Goal: Task Accomplishment & Management: Manage account settings

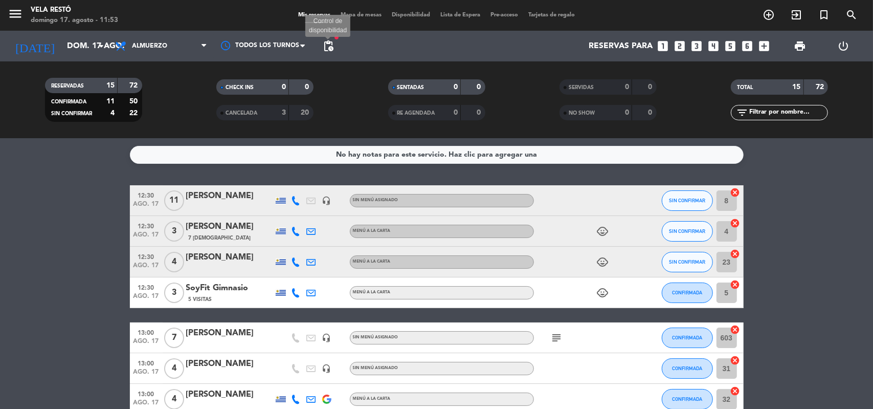
click at [333, 42] on span "pending_actions" at bounding box center [328, 46] width 12 height 12
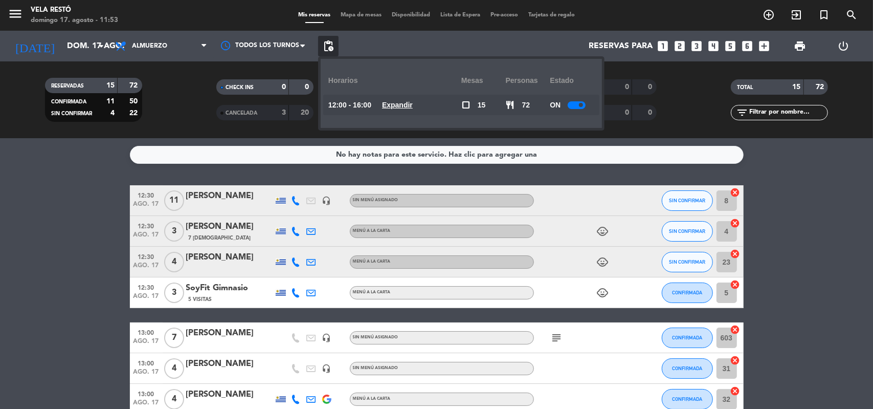
click at [413, 107] on u "Expandir" at bounding box center [397, 105] width 31 height 8
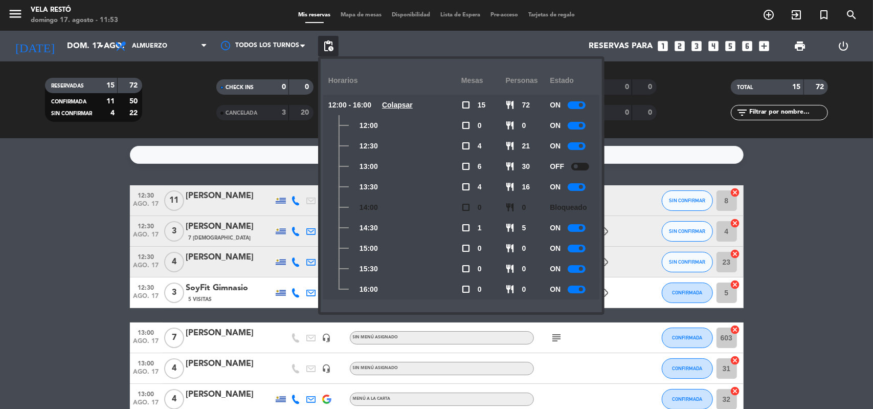
click at [577, 146] on div at bounding box center [577, 146] width 18 height 8
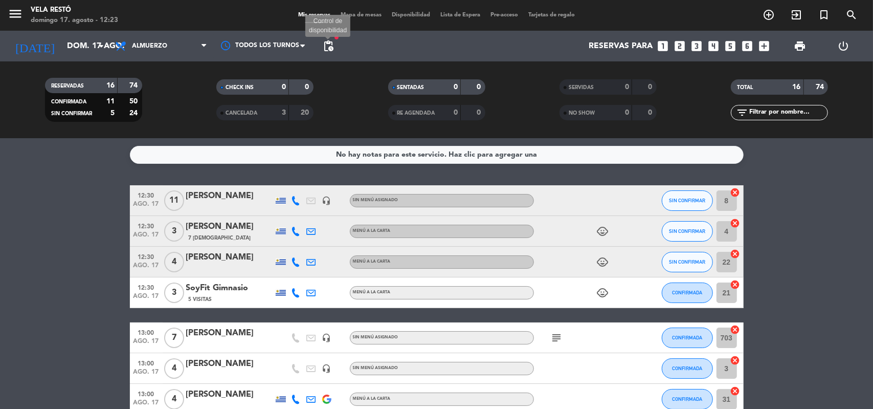
click at [328, 42] on span "pending_actions" at bounding box center [328, 46] width 12 height 12
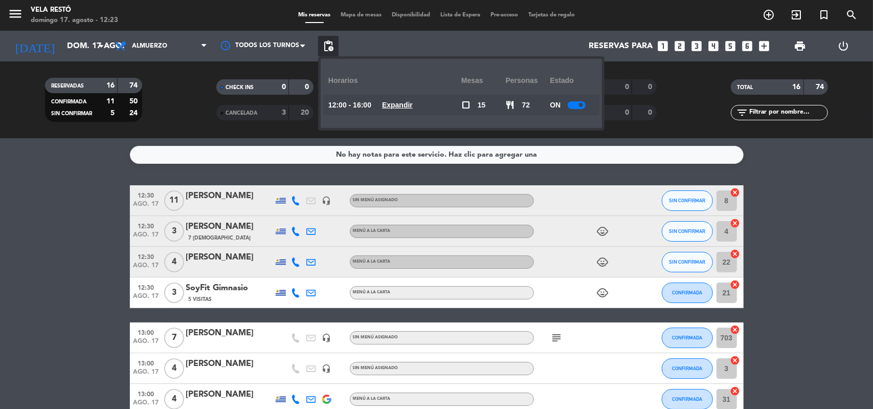
click at [577, 98] on div "ON" at bounding box center [572, 105] width 45 height 20
click at [577, 99] on div "ON" at bounding box center [572, 105] width 45 height 20
click at [577, 107] on div at bounding box center [577, 105] width 18 height 8
click at [732, 233] on input "4" at bounding box center [727, 231] width 20 height 20
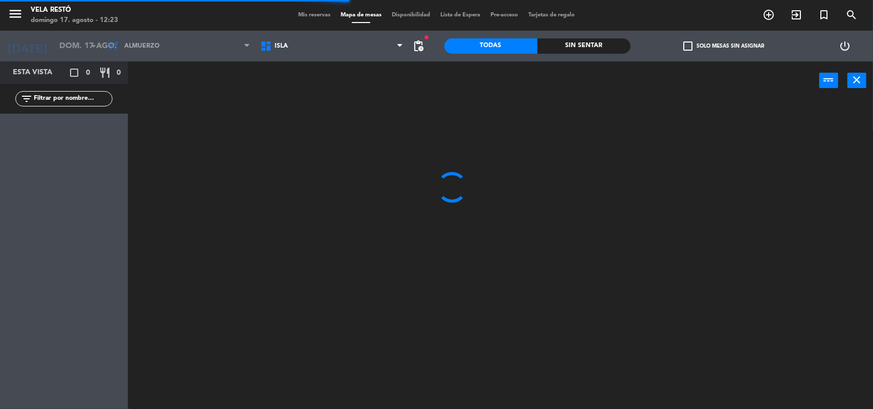
click at [866, 73] on button "close" at bounding box center [857, 80] width 19 height 15
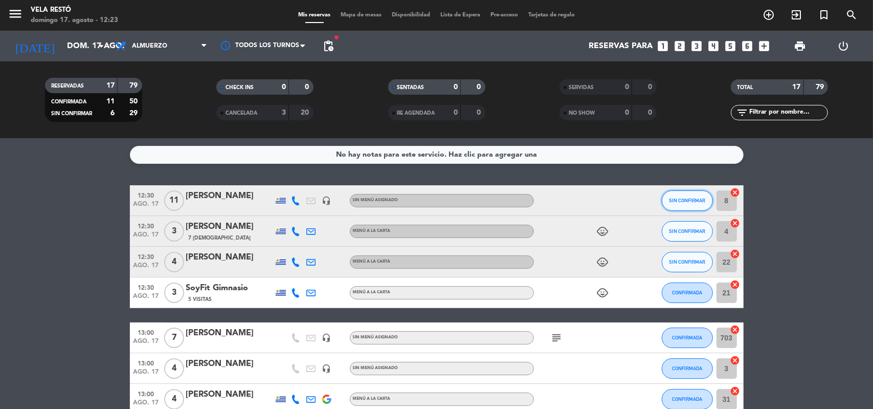
click at [681, 202] on span "SIN CONFIRMAR" at bounding box center [687, 200] width 36 height 6
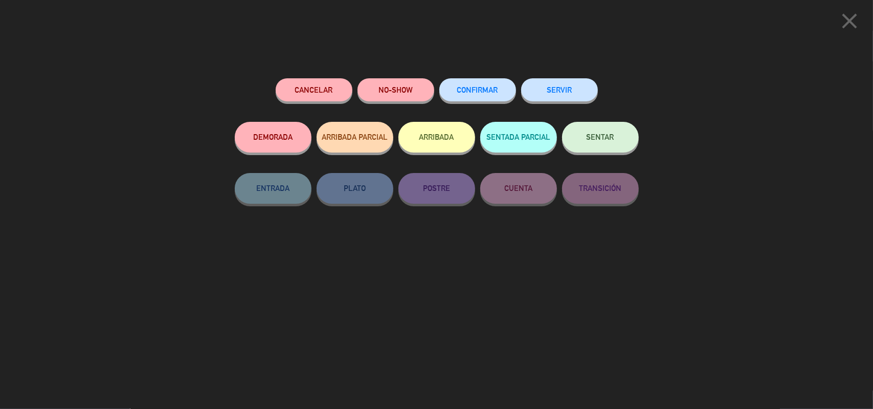
click at [494, 94] on button "CONFIRMAR" at bounding box center [477, 89] width 77 height 23
click at [503, 97] on button "CONFIRMAR" at bounding box center [477, 89] width 77 height 23
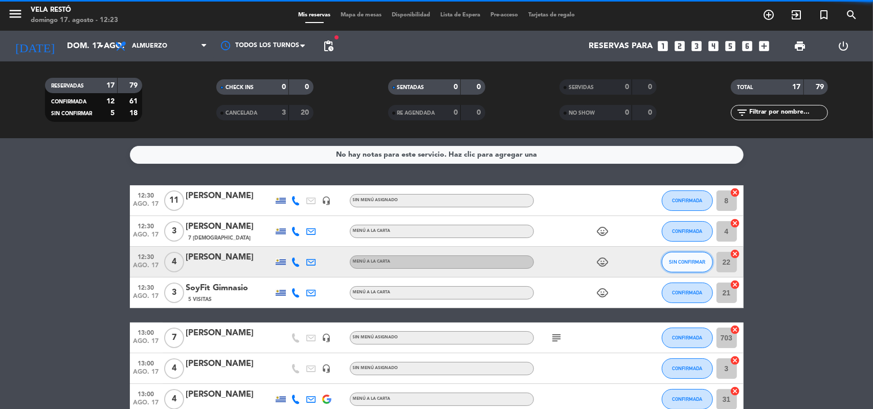
click at [694, 259] on span "SIN CONFIRMAR" at bounding box center [687, 262] width 36 height 6
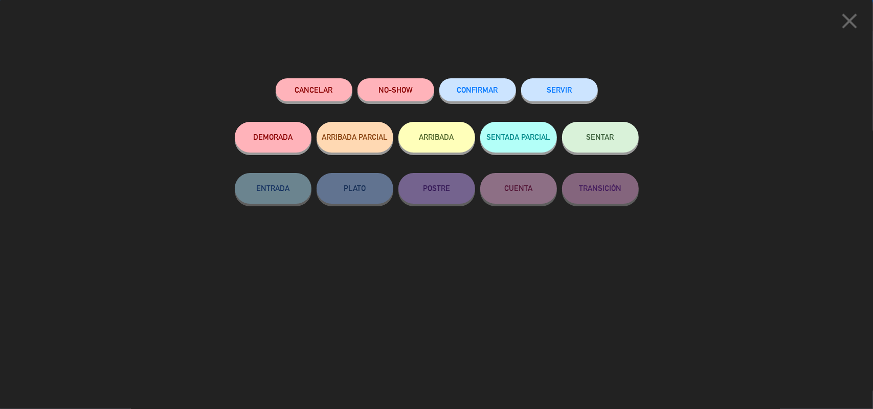
click at [494, 96] on button "CONFIRMAR" at bounding box center [477, 89] width 77 height 23
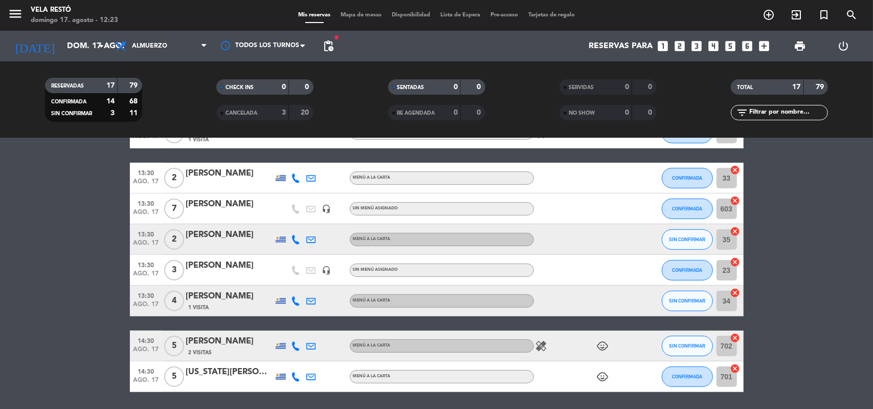
scroll to position [392, 0]
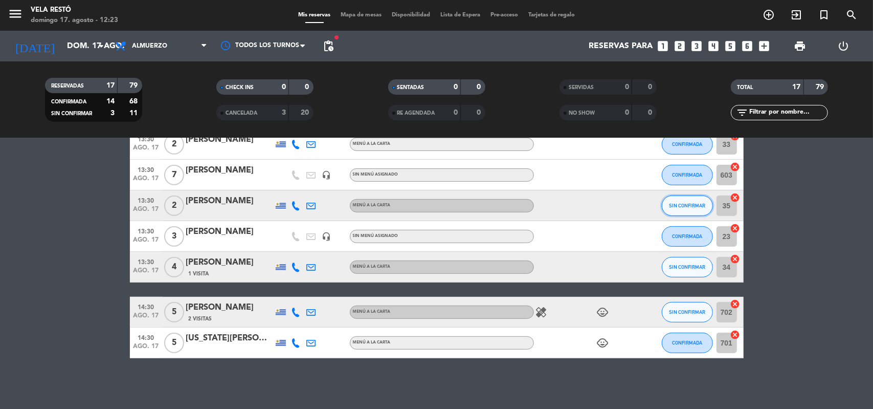
click at [688, 204] on span "SIN CONFIRMAR" at bounding box center [687, 206] width 36 height 6
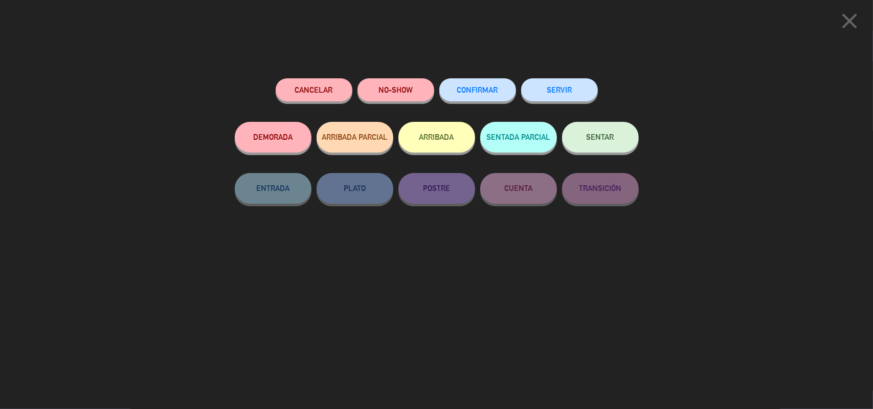
click at [496, 88] on span "CONFIRMAR" at bounding box center [477, 89] width 41 height 9
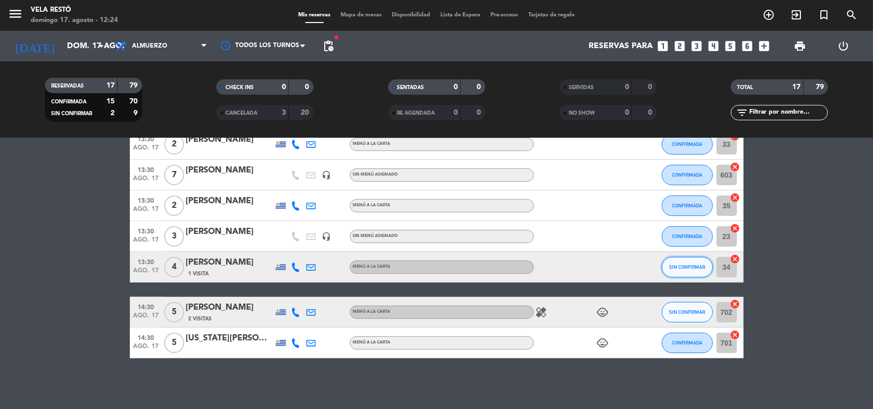
click at [694, 264] on span "SIN CONFIRMAR" at bounding box center [687, 267] width 36 height 6
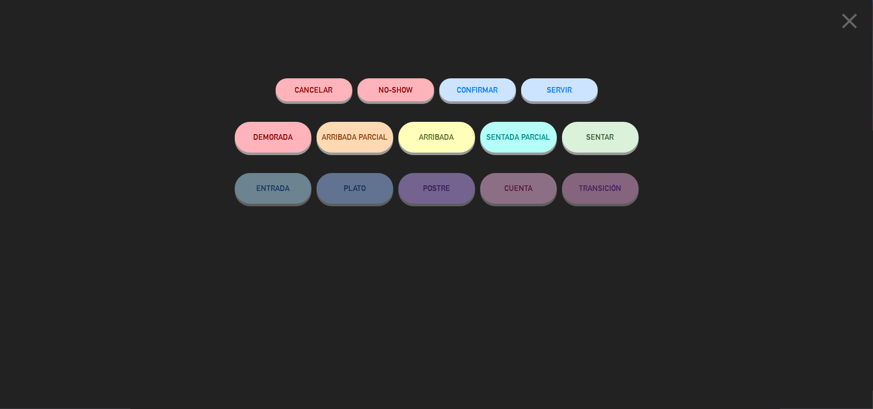
click at [484, 79] on div "CONFIRMAR" at bounding box center [477, 99] width 77 height 43
click at [858, 16] on icon "close" at bounding box center [850, 21] width 26 height 26
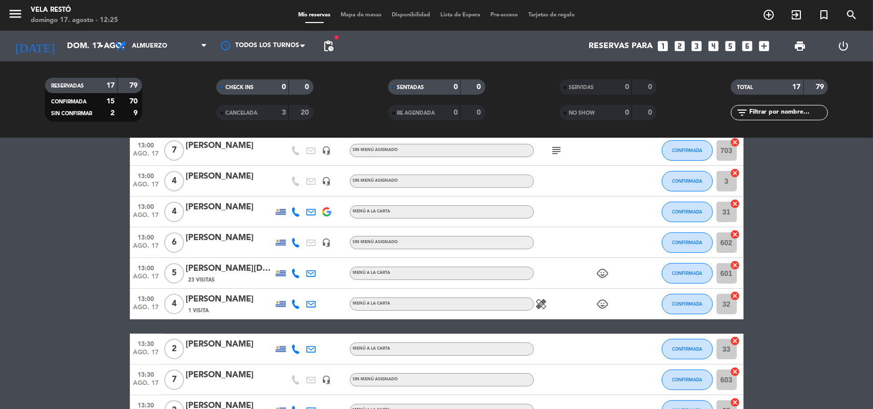
scroll to position [0, 0]
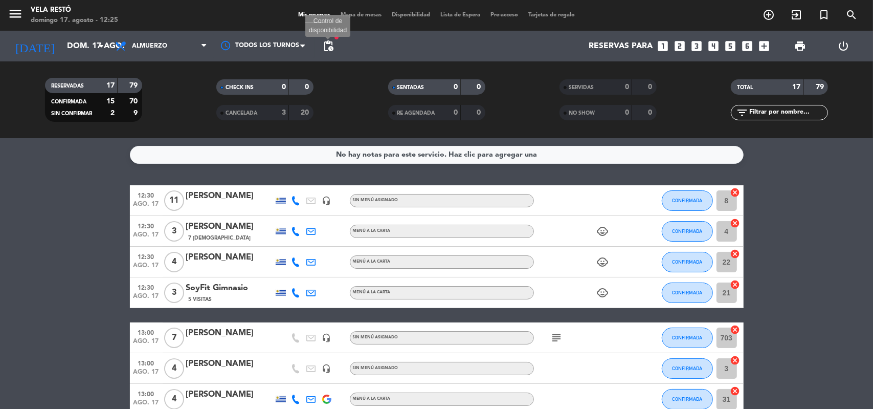
click at [328, 51] on span "pending_actions" at bounding box center [328, 46] width 12 height 12
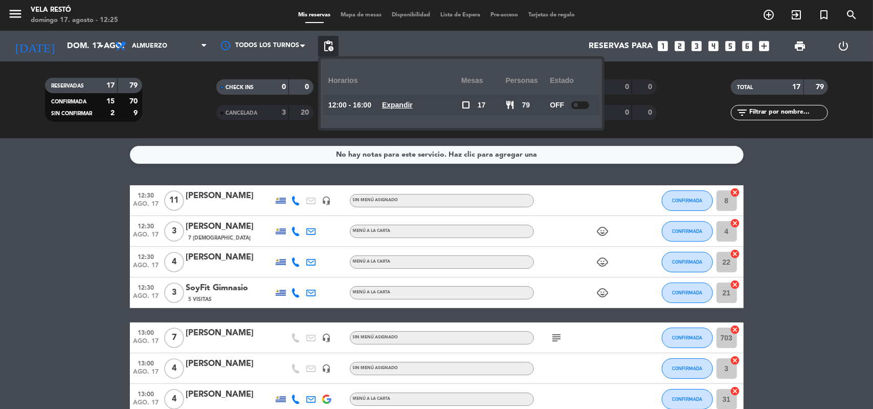
click at [397, 98] on div "12:00 - 16:00 Expandir" at bounding box center [394, 105] width 133 height 20
click at [397, 104] on u "Expandir" at bounding box center [397, 105] width 31 height 8
